Goal: Check status: Check status

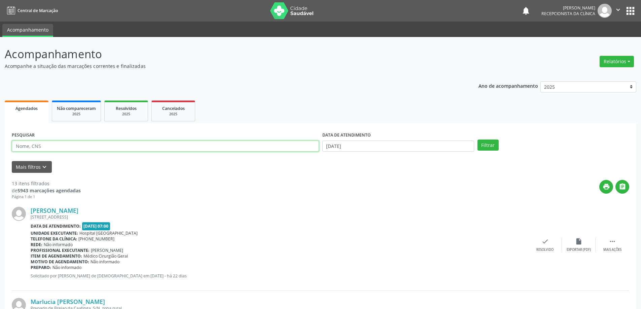
click at [121, 147] on input "text" at bounding box center [165, 146] width 307 height 11
type input "adenilson"
click at [477, 140] on button "Filtrar" at bounding box center [487, 145] width 21 height 11
click at [547, 245] on icon "check" at bounding box center [549, 241] width 7 height 7
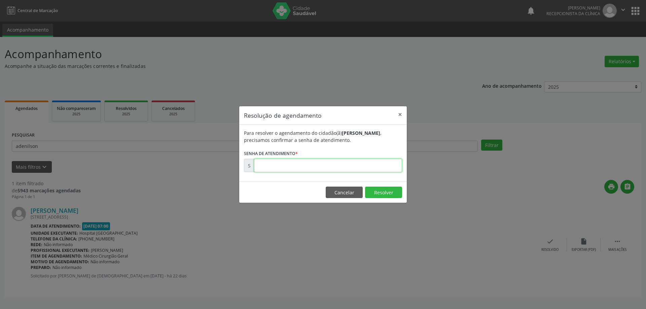
click at [362, 166] on input "text" at bounding box center [328, 165] width 148 height 13
type input "00173892"
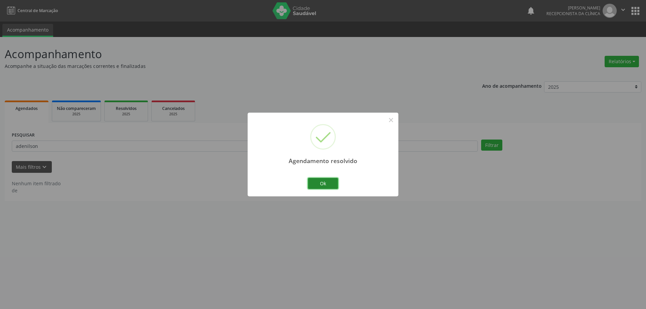
click at [319, 186] on button "Ok" at bounding box center [323, 183] width 30 height 11
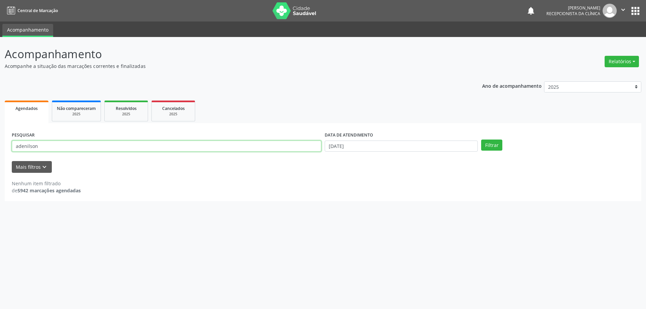
drag, startPoint x: 74, startPoint y: 151, endPoint x: 0, endPoint y: 153, distance: 74.3
click at [0, 153] on div "Acompanhamento Acompanhe a situação das marcações correntes e finalizadas Relat…" at bounding box center [323, 173] width 646 height 272
type input "helma"
click at [481, 140] on button "Filtrar" at bounding box center [491, 145] width 21 height 11
click at [375, 148] on input "[DATE]" at bounding box center [401, 146] width 153 height 11
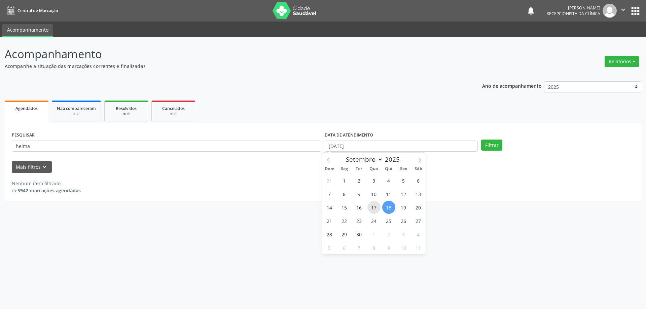
click at [374, 211] on span "17" at bounding box center [373, 207] width 13 height 13
type input "[DATE]"
click at [374, 211] on span "17" at bounding box center [373, 207] width 13 height 13
click at [493, 144] on button "Filtrar" at bounding box center [491, 145] width 21 height 11
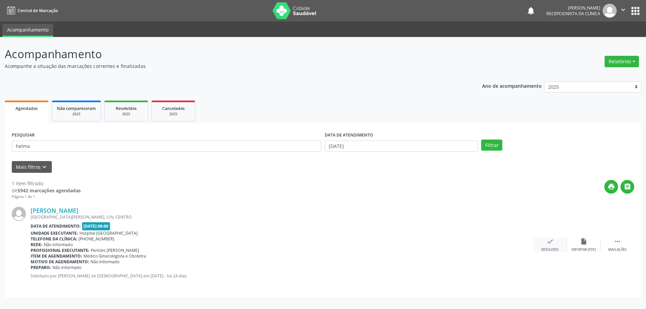
click at [538, 243] on div "check Resolvido" at bounding box center [550, 245] width 34 height 14
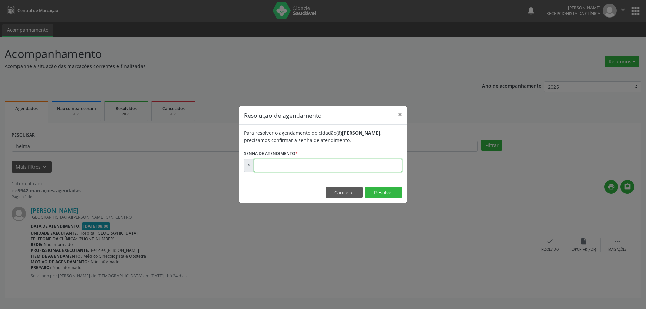
click at [390, 164] on input "text" at bounding box center [328, 165] width 148 height 13
type input "00173556"
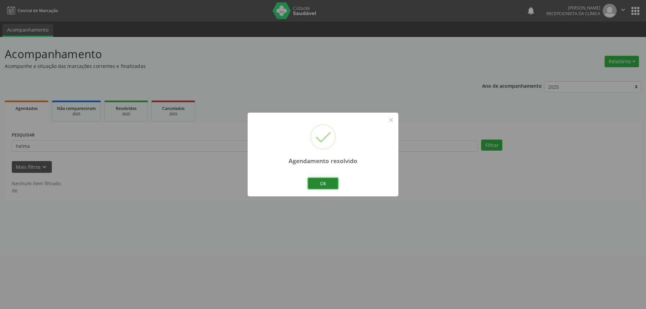
click at [332, 180] on button "Ok" at bounding box center [323, 183] width 30 height 11
